Goal: Information Seeking & Learning: Learn about a topic

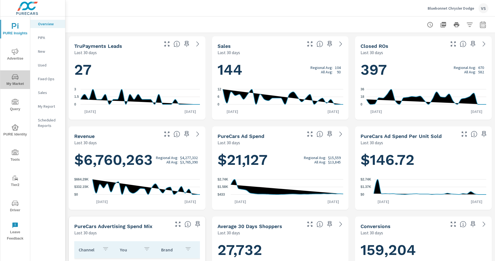
click at [17, 82] on span "My Market" at bounding box center [15, 80] width 26 height 13
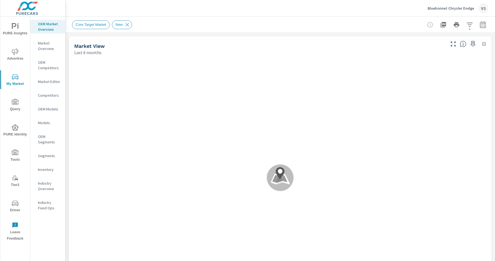
click at [10, 29] on span "PURE Insights" at bounding box center [15, 29] width 26 height 13
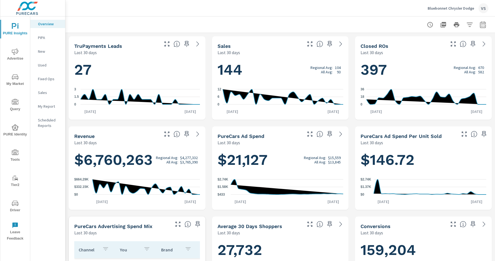
click at [18, 82] on span "My Market" at bounding box center [15, 80] width 26 height 13
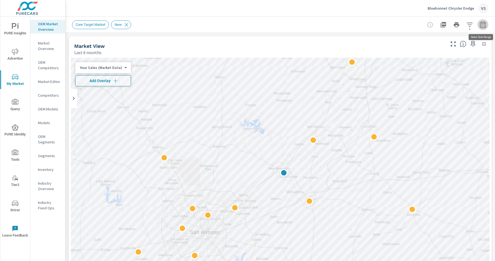
click at [484, 28] on button "button" at bounding box center [483, 24] width 11 height 11
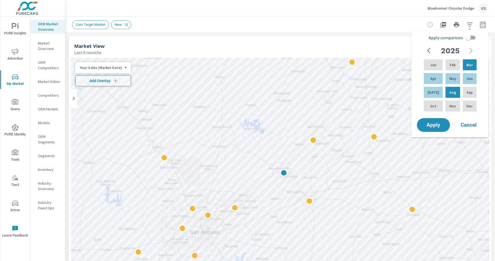
click at [471, 39] on input "Apply comparison" at bounding box center [468, 37] width 31 height 10
checkbox input "true"
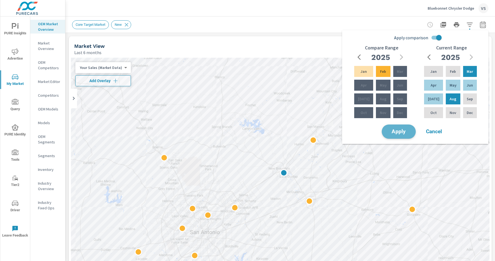
click at [401, 134] on span "Apply" at bounding box center [399, 131] width 23 height 5
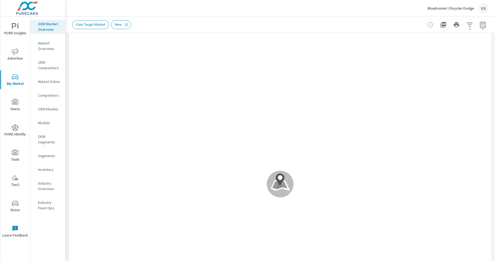
scroll to position [35, 0]
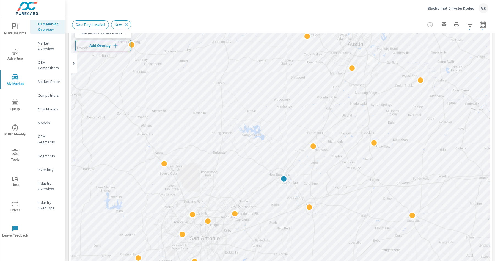
click at [103, 46] on span "Add Overlay" at bounding box center [103, 46] width 51 height 6
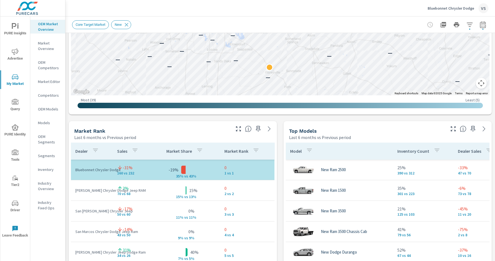
scroll to position [276, 0]
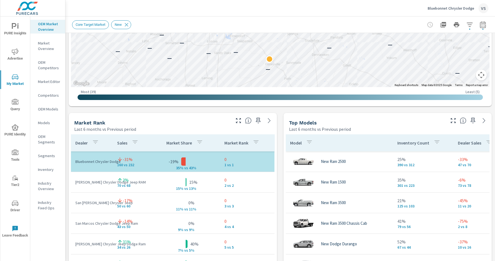
click at [452, 119] on icon "button" at bounding box center [453, 120] width 5 height 5
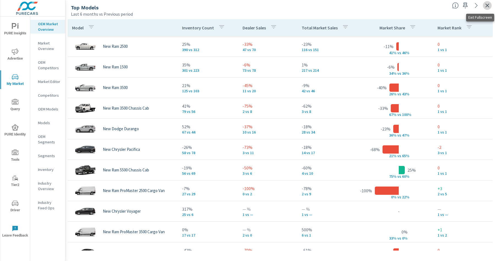
click at [489, 4] on icon "button" at bounding box center [487, 5] width 7 height 7
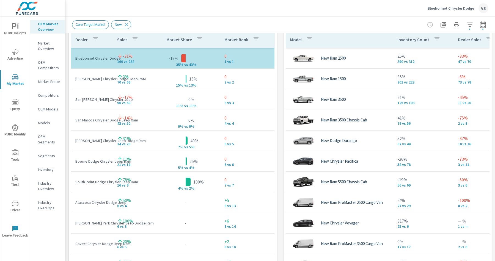
scroll to position [131, 0]
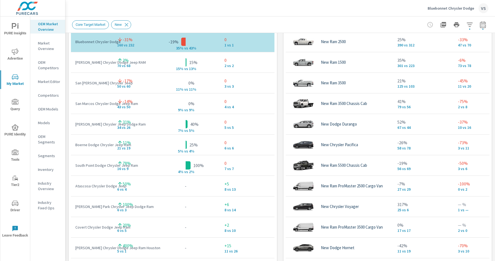
scroll to position [344, 0]
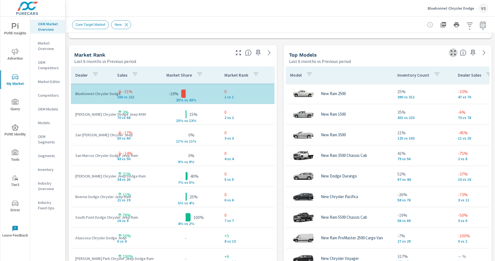
click at [454, 53] on icon "button" at bounding box center [453, 52] width 5 height 5
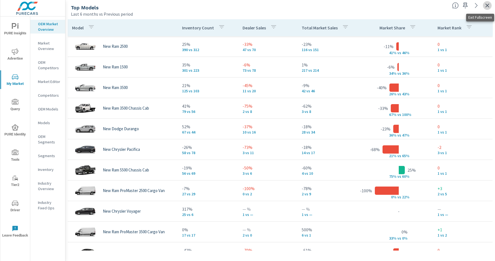
click at [488, 6] on icon "button" at bounding box center [487, 5] width 7 height 7
